Goal: Find specific page/section: Find specific page/section

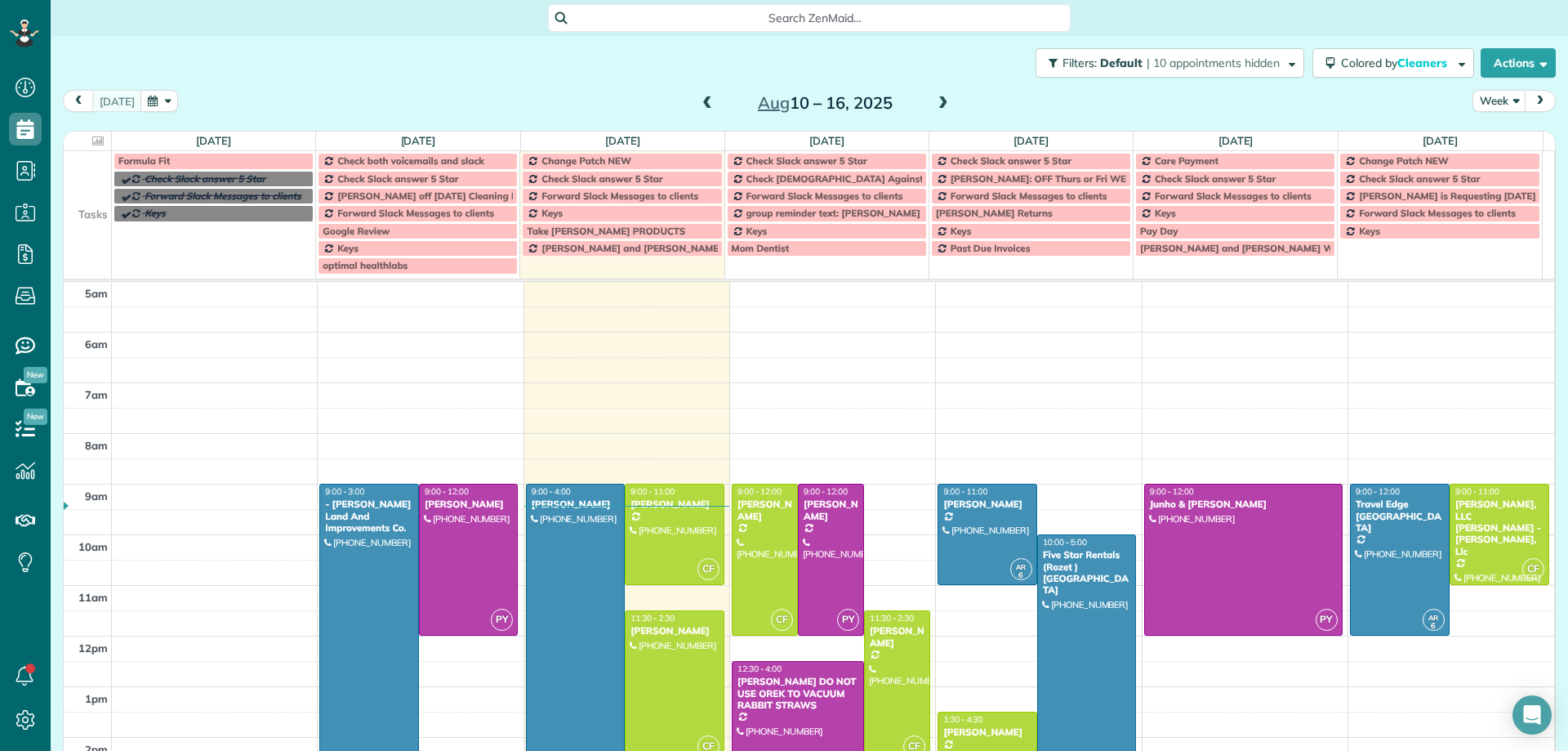
scroll to position [102, 0]
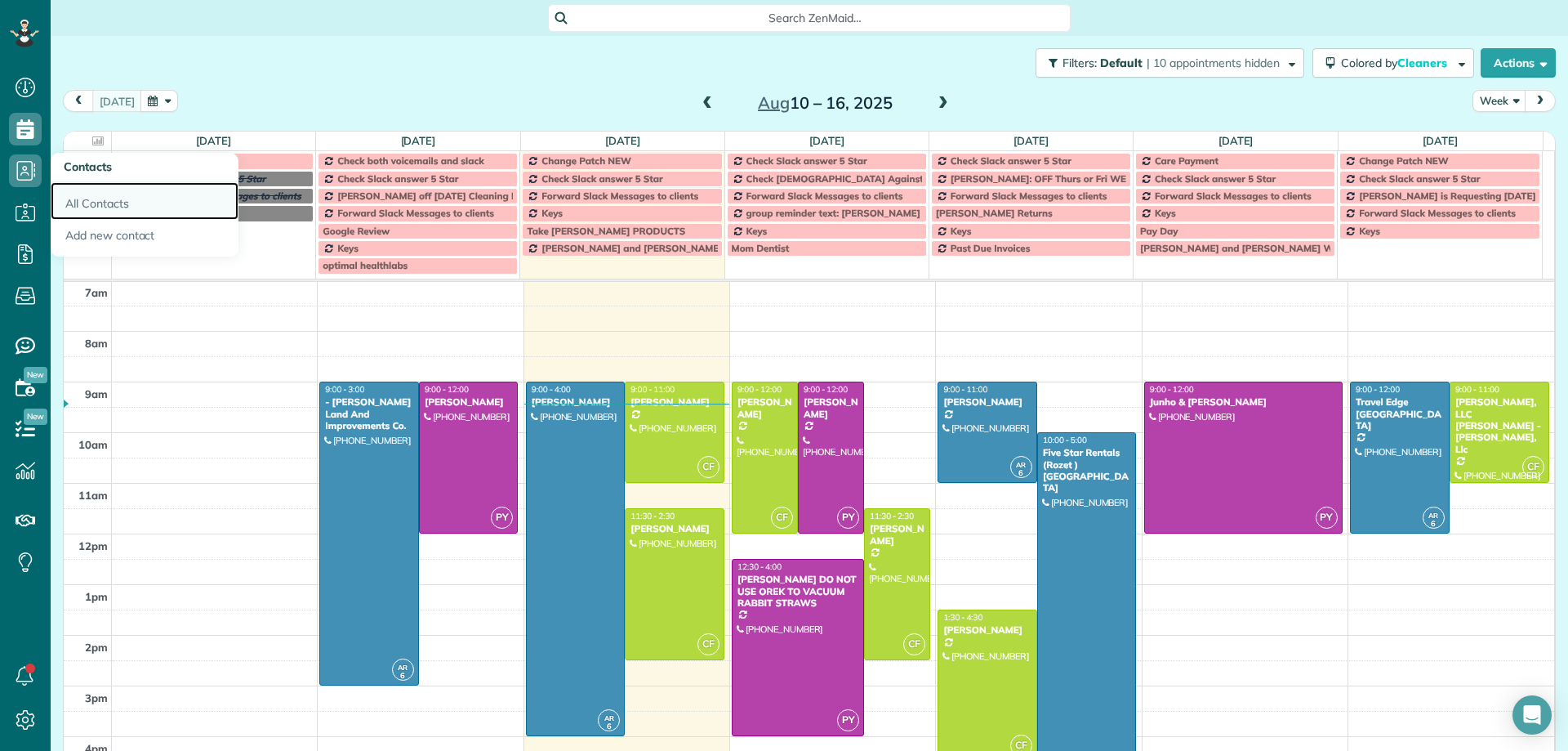
click at [101, 201] on link "All Contacts" at bounding box center [144, 201] width 187 height 37
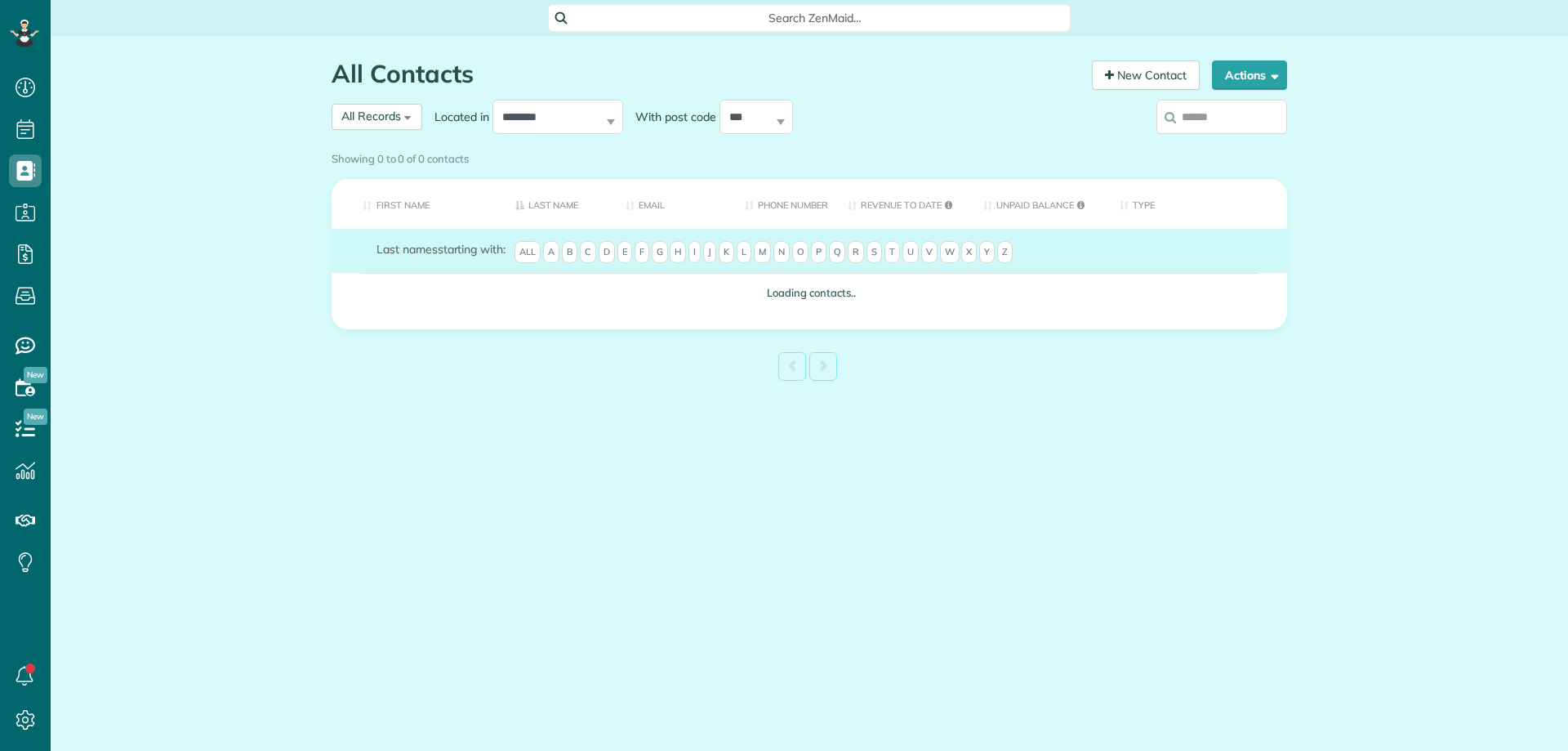
scroll to position [7, 7]
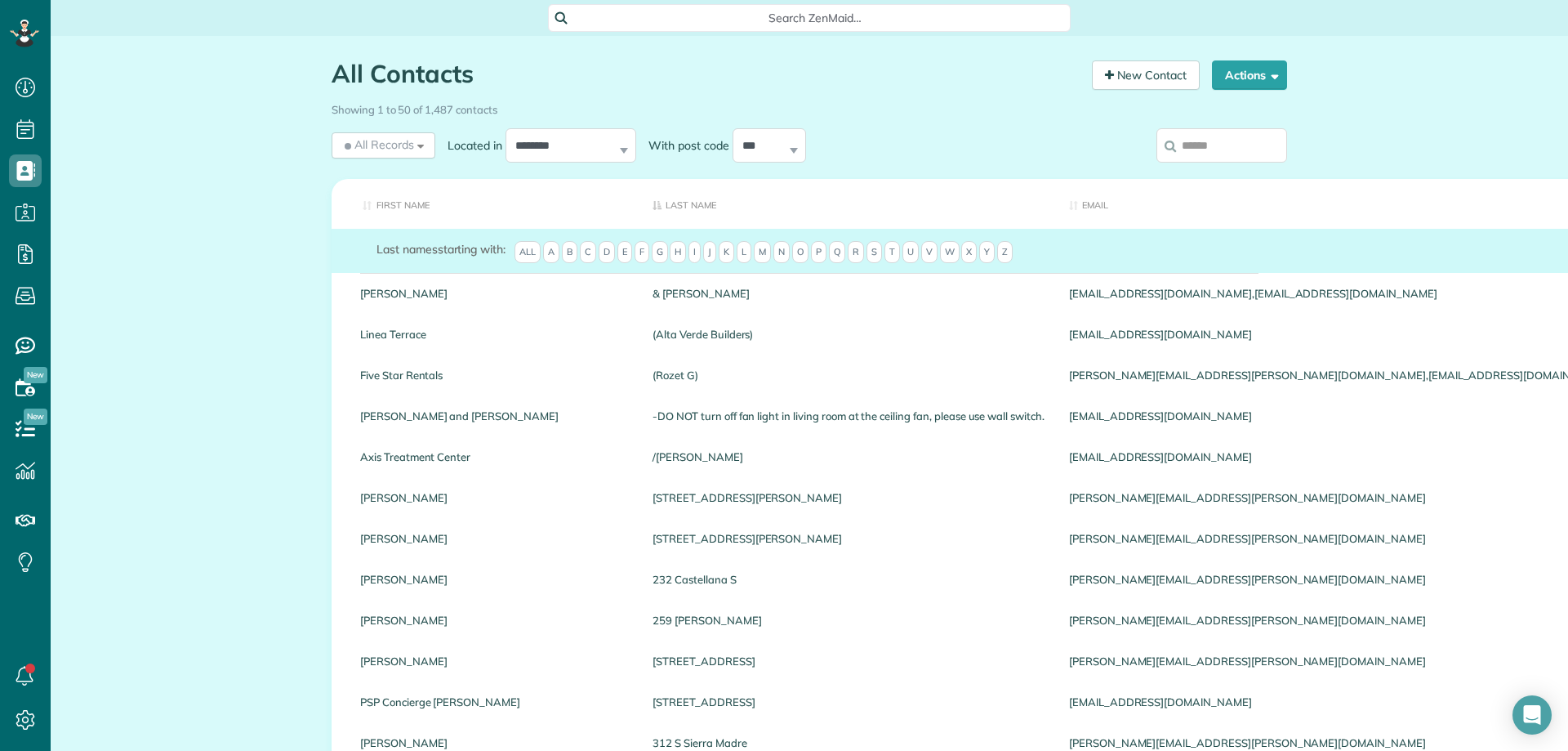
click at [611, 248] on span "D" at bounding box center [607, 253] width 16 height 23
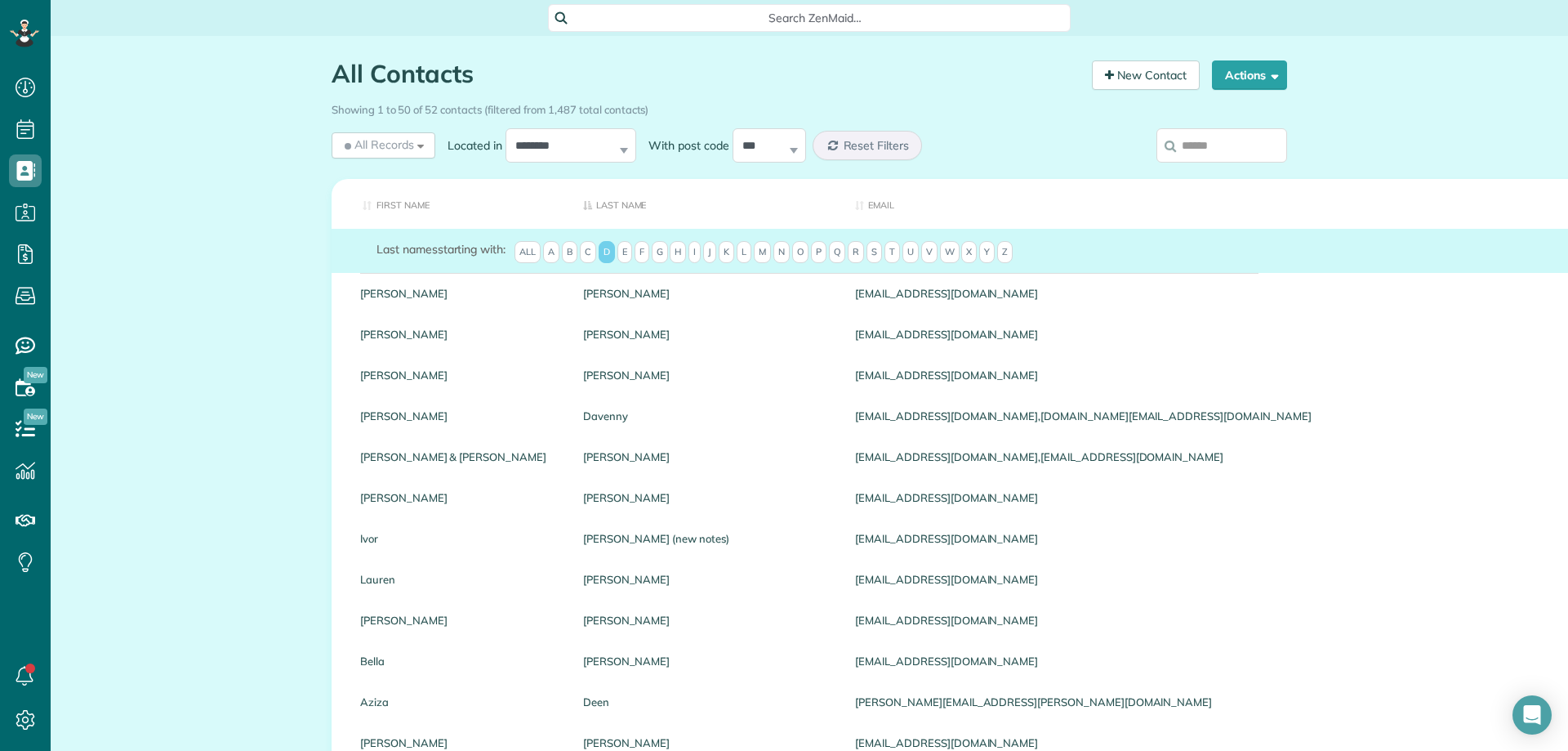
click at [603, 253] on span "D" at bounding box center [607, 253] width 16 height 23
click at [925, 251] on span "V" at bounding box center [928, 253] width 16 height 23
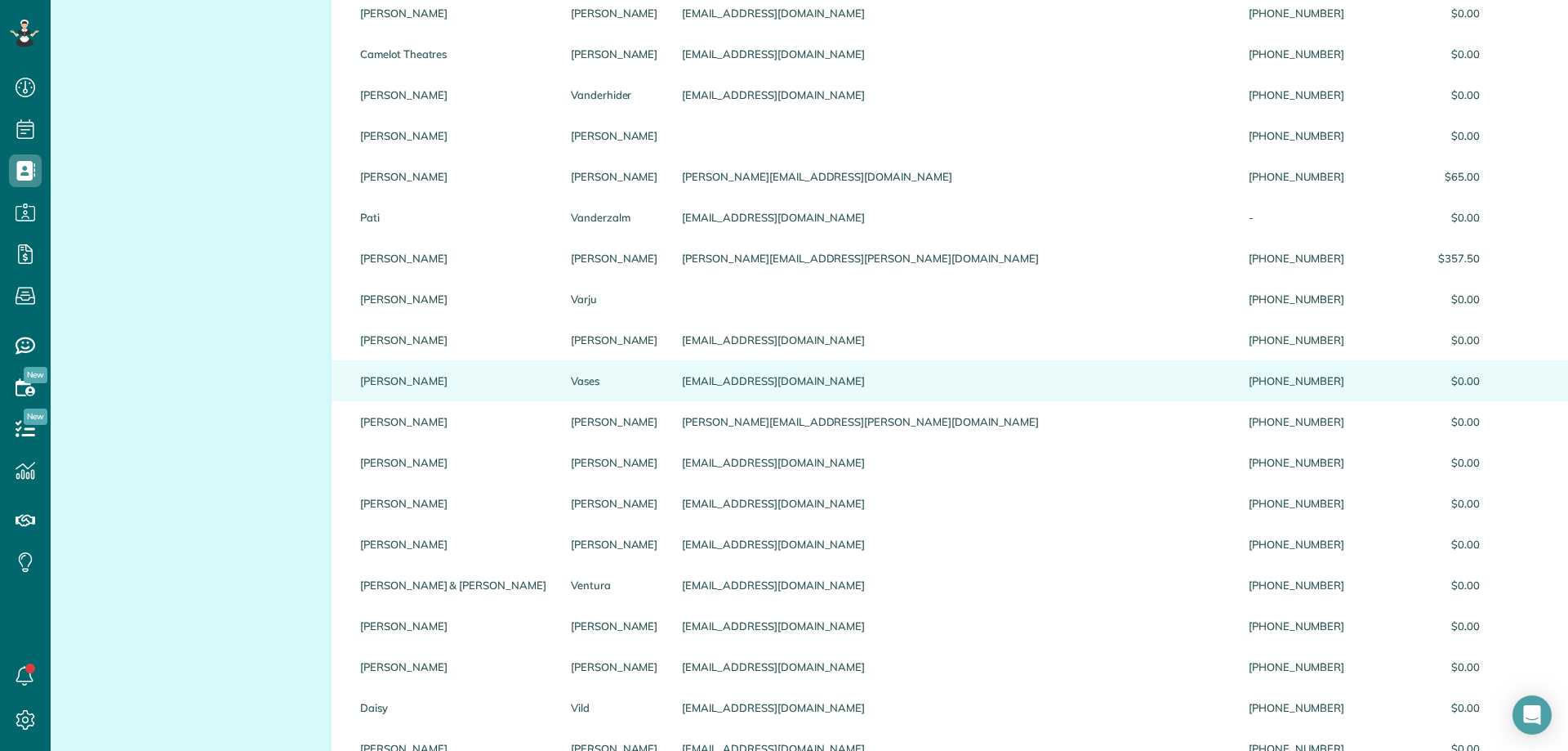
scroll to position [491, 0]
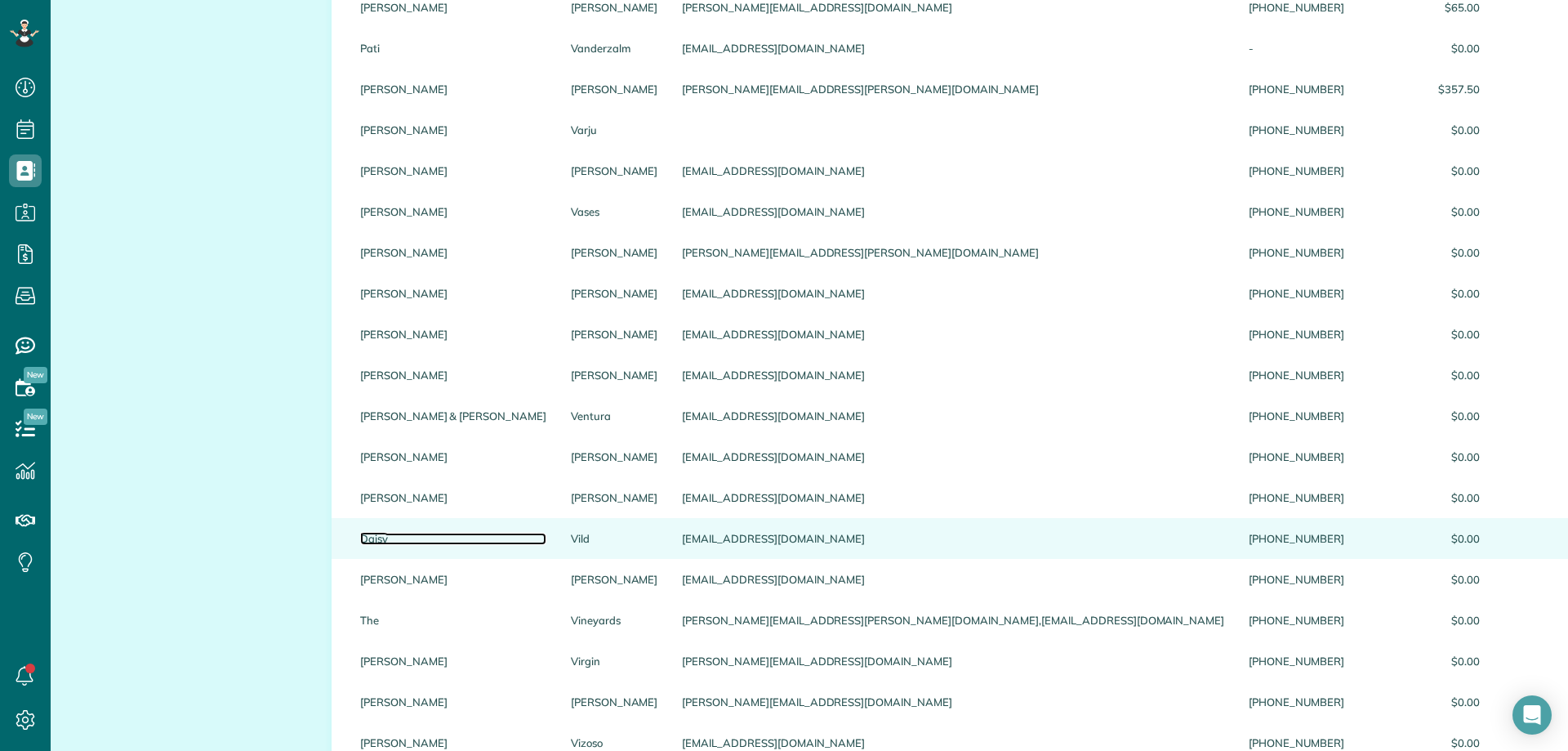
click at [395, 536] on link "Daisy" at bounding box center [453, 538] width 187 height 11
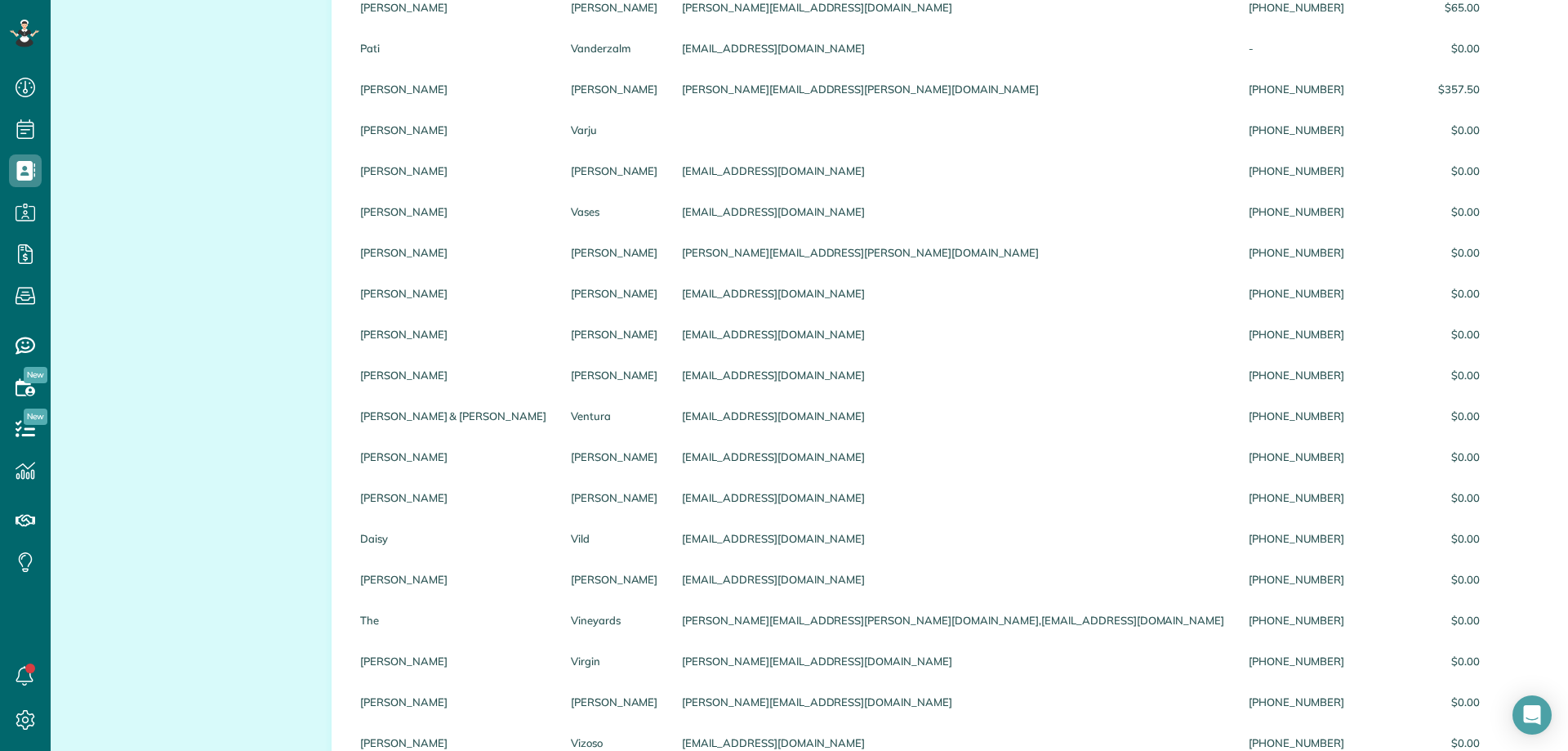
scroll to position [0, 0]
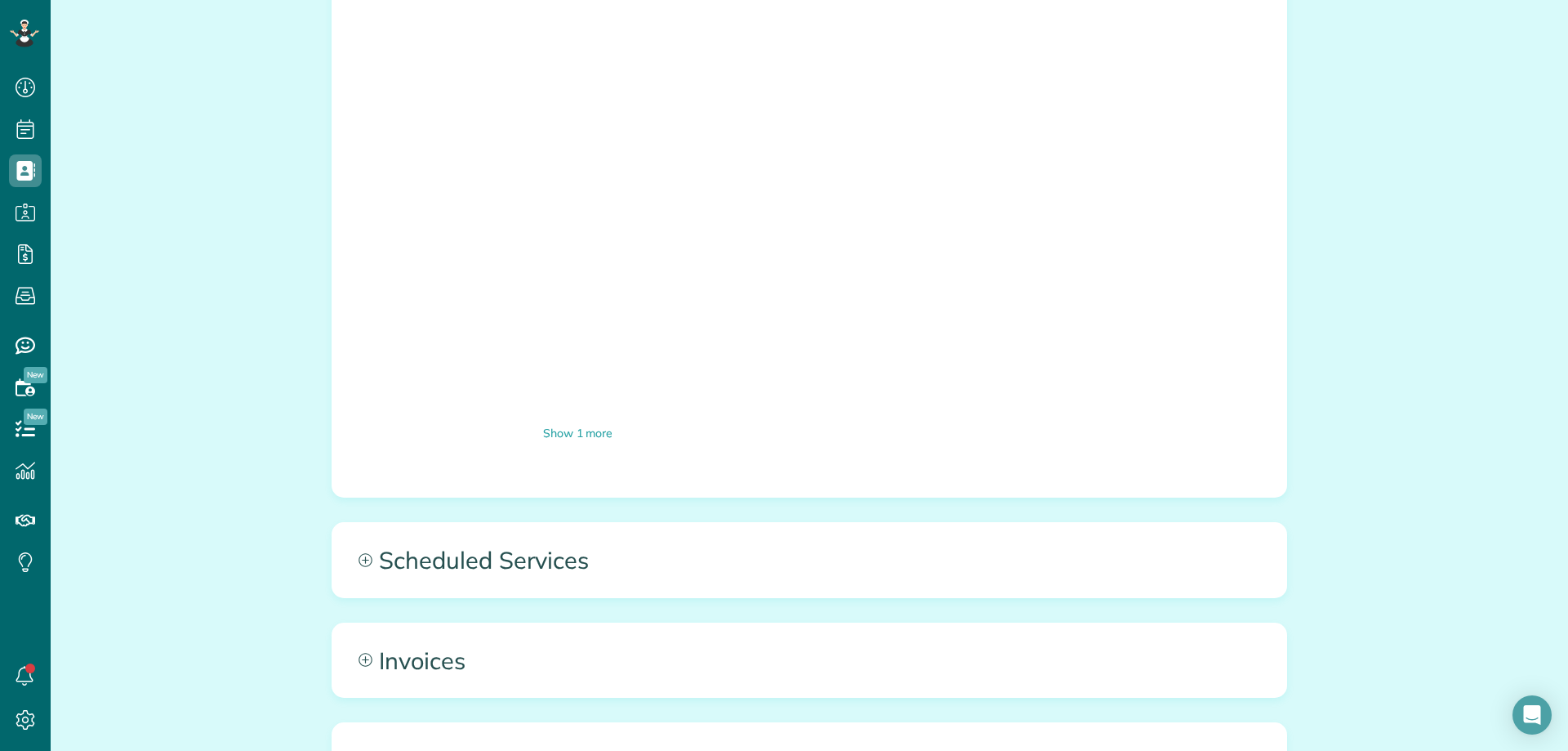
scroll to position [2019, 0]
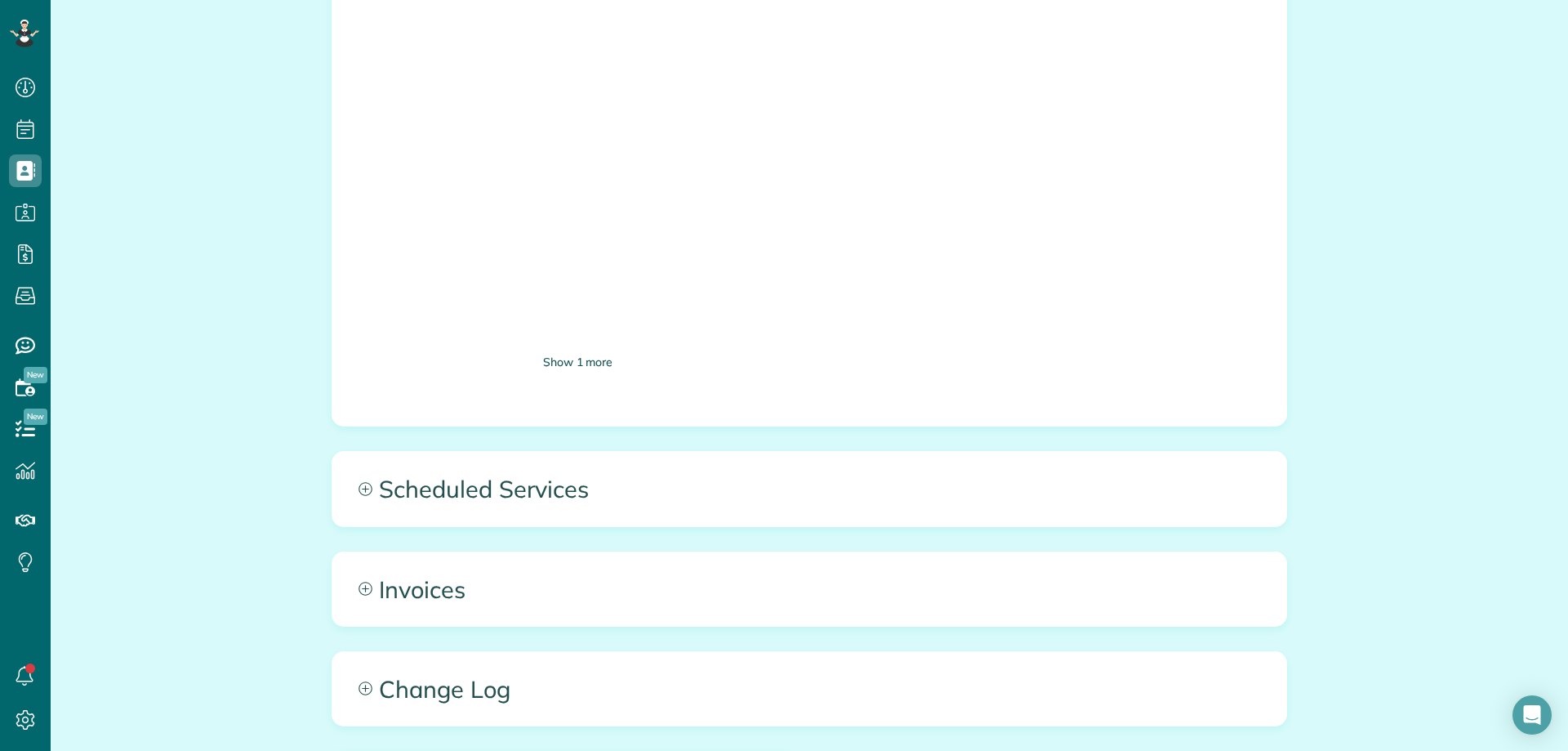
click at [581, 361] on div "Show 1 more" at bounding box center [578, 362] width 406 height 17
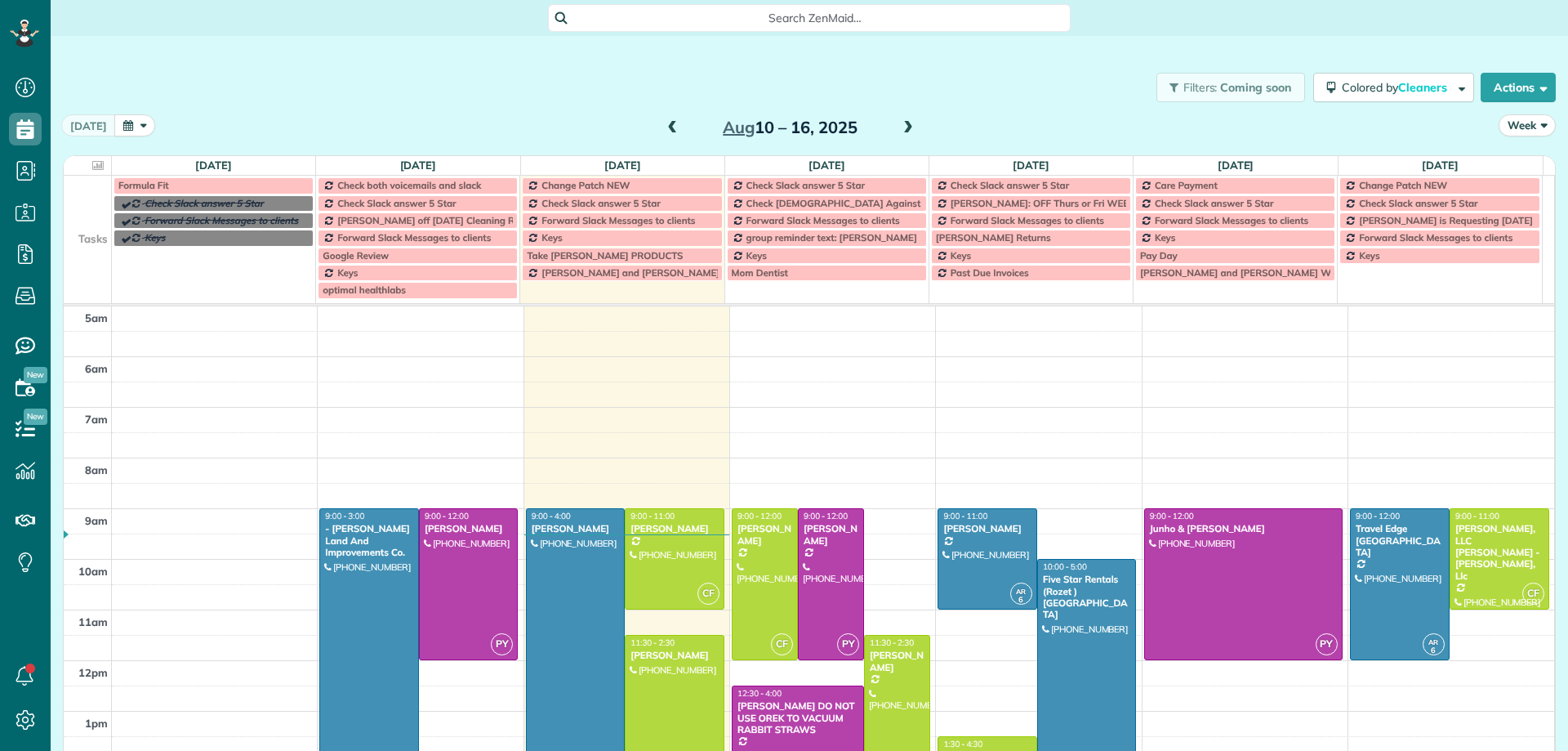
scroll to position [102, 0]
